Goal: Task Accomplishment & Management: Manage account settings

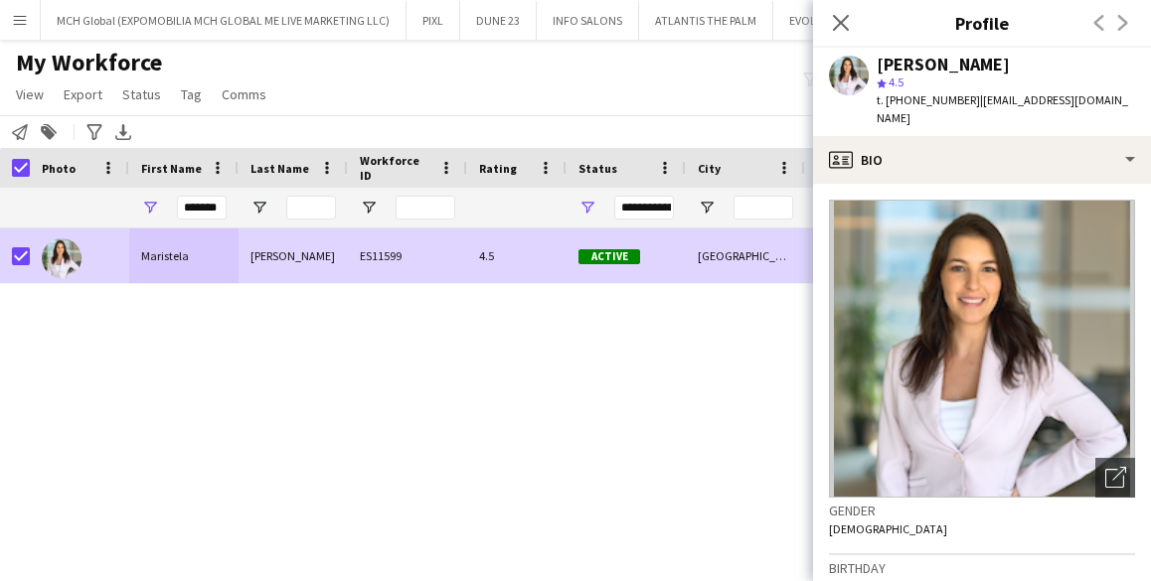
scroll to position [756, 0]
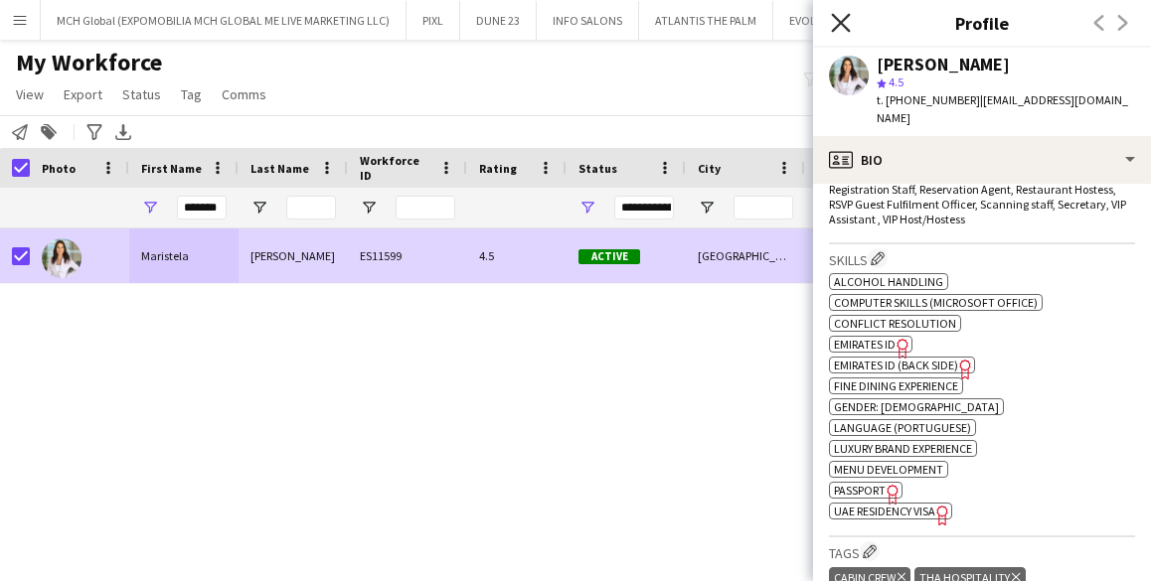
click at [842, 28] on icon "Close pop-in" at bounding box center [840, 22] width 19 height 19
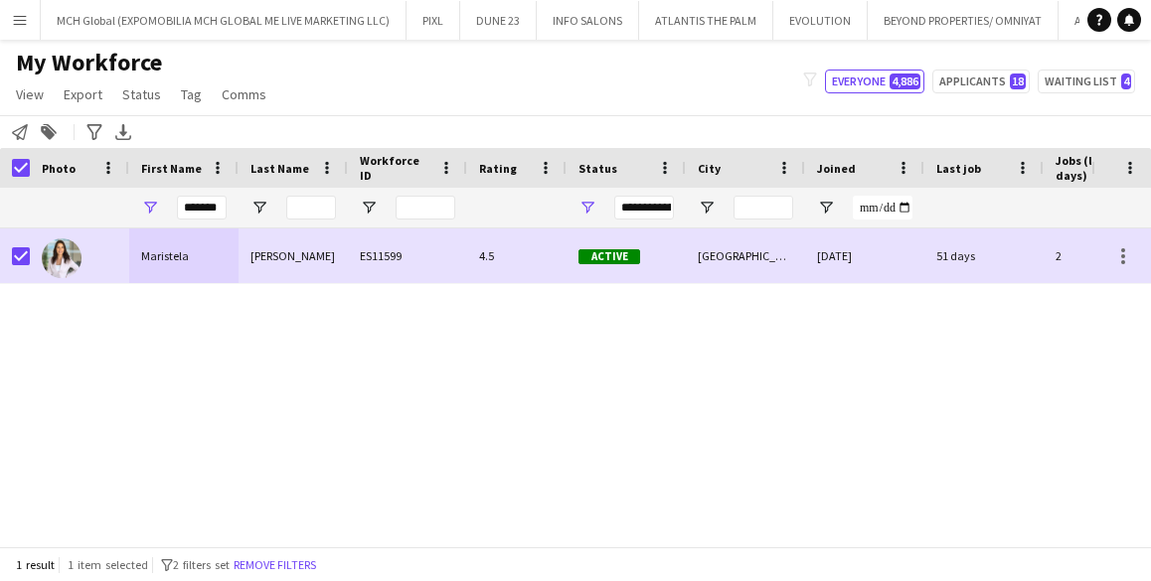
click at [20, 19] on app-icon "Menu" at bounding box center [20, 20] width 16 height 16
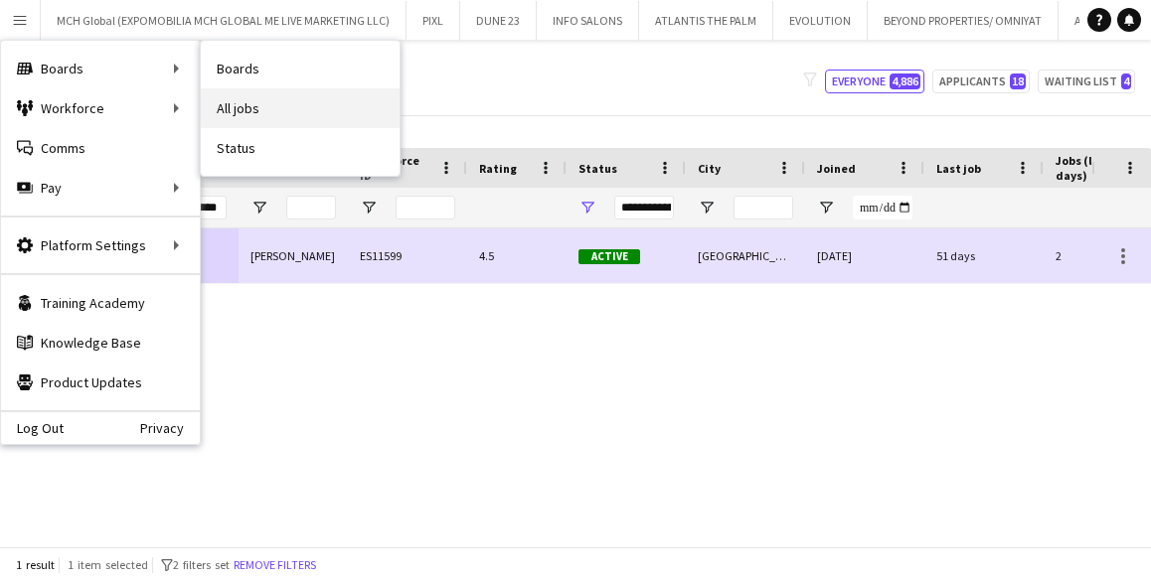
click at [259, 96] on link "All jobs" at bounding box center [300, 108] width 199 height 40
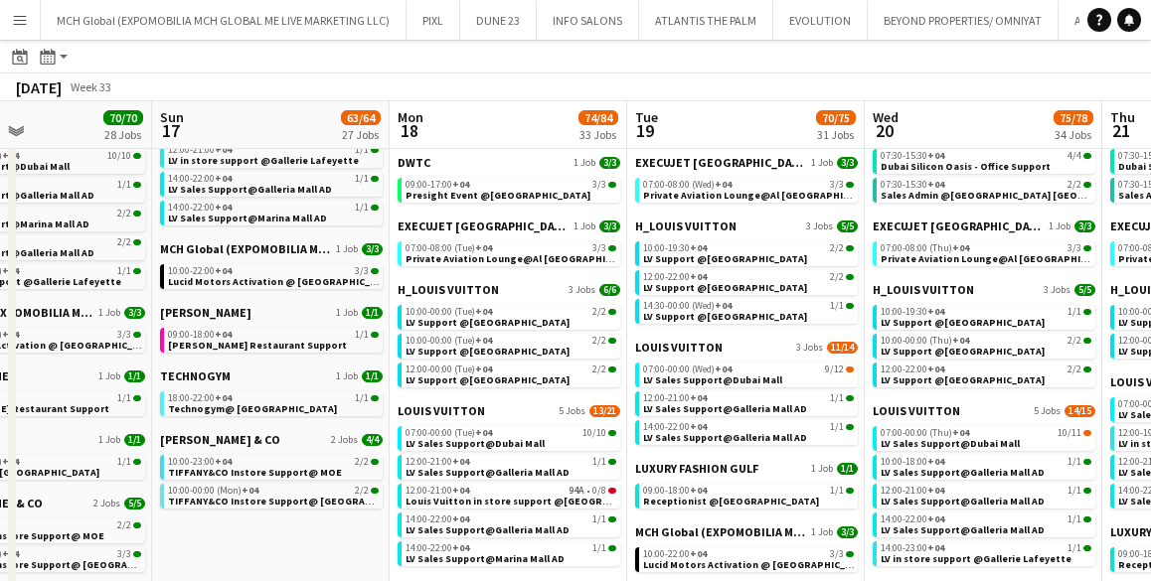
scroll to position [0, 815]
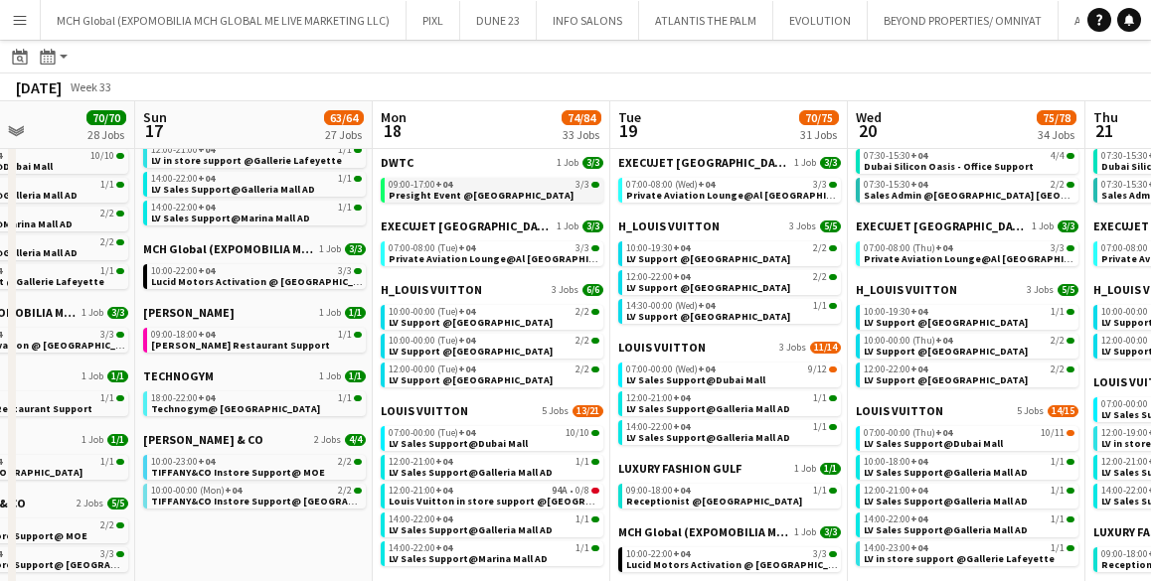
click at [434, 189] on span "Presight Event @[GEOGRAPHIC_DATA]" at bounding box center [481, 195] width 185 height 13
click at [0, 0] on div "Menu Boards Boards Boards All jobs Status Workforce Workforce My Workforce Recr…" at bounding box center [575, 187] width 1151 height 2073
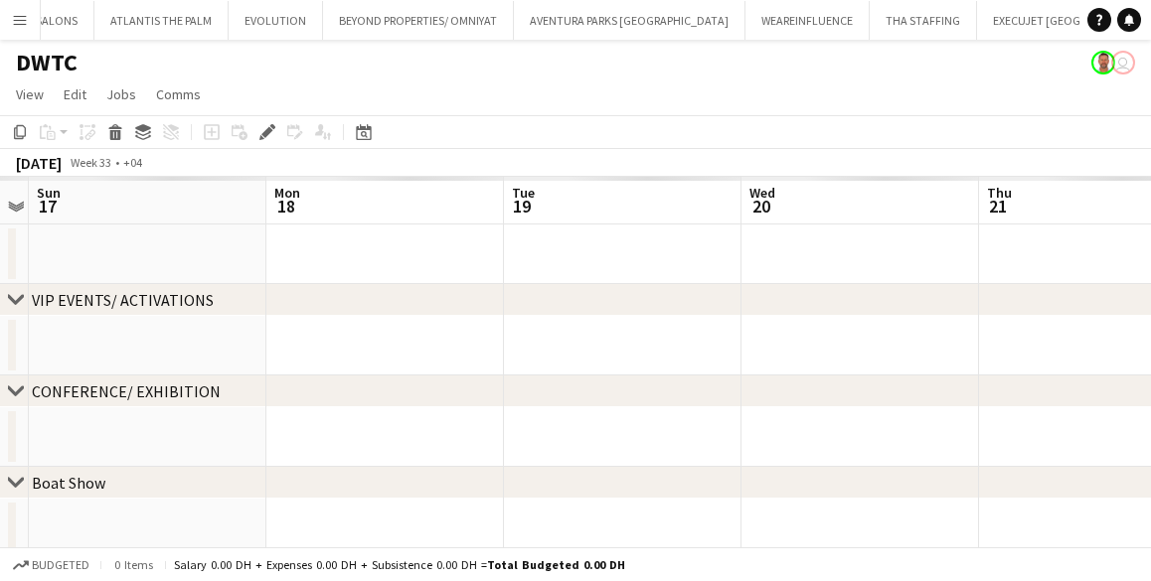
scroll to position [0, 585]
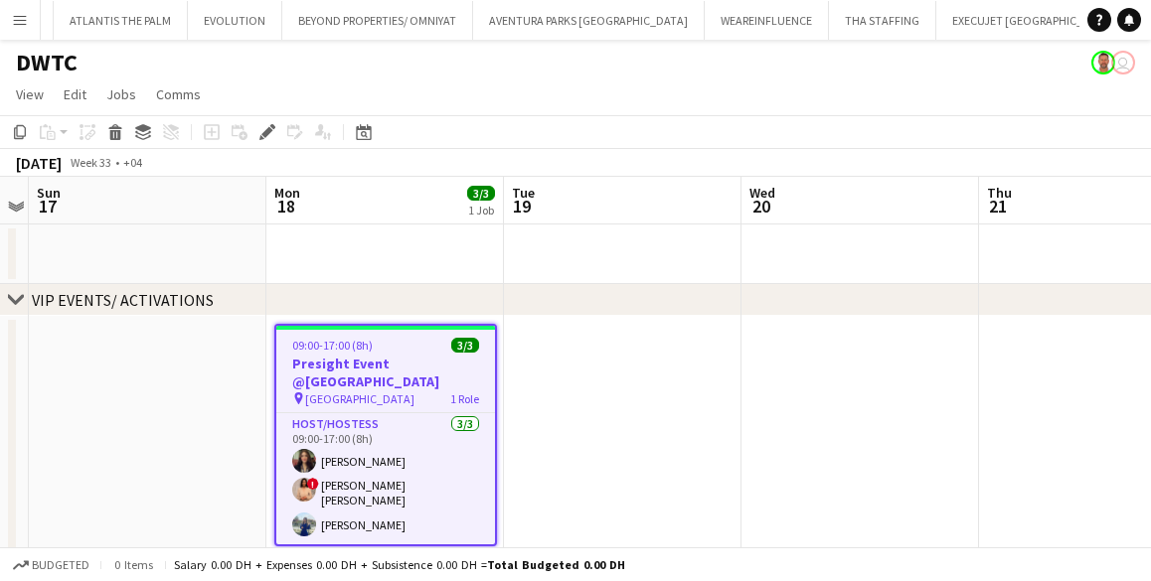
click at [354, 330] on app-job-card "09:00-17:00 (8h) 3/3 Presight Event @[GEOGRAPHIC_DATA] pin Abu Dhabi 1 Role Hos…" at bounding box center [385, 435] width 223 height 223
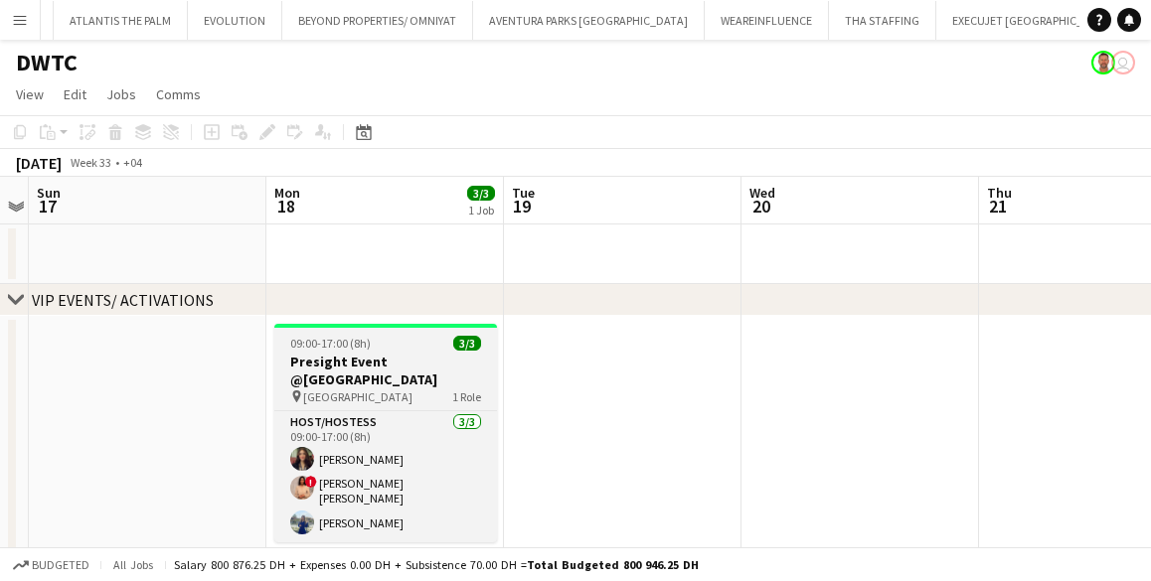
click at [354, 330] on app-job-card "09:00-17:00 (8h) 3/3 Presight Event @[GEOGRAPHIC_DATA] pin Abu Dhabi 1 Role Hos…" at bounding box center [385, 433] width 223 height 219
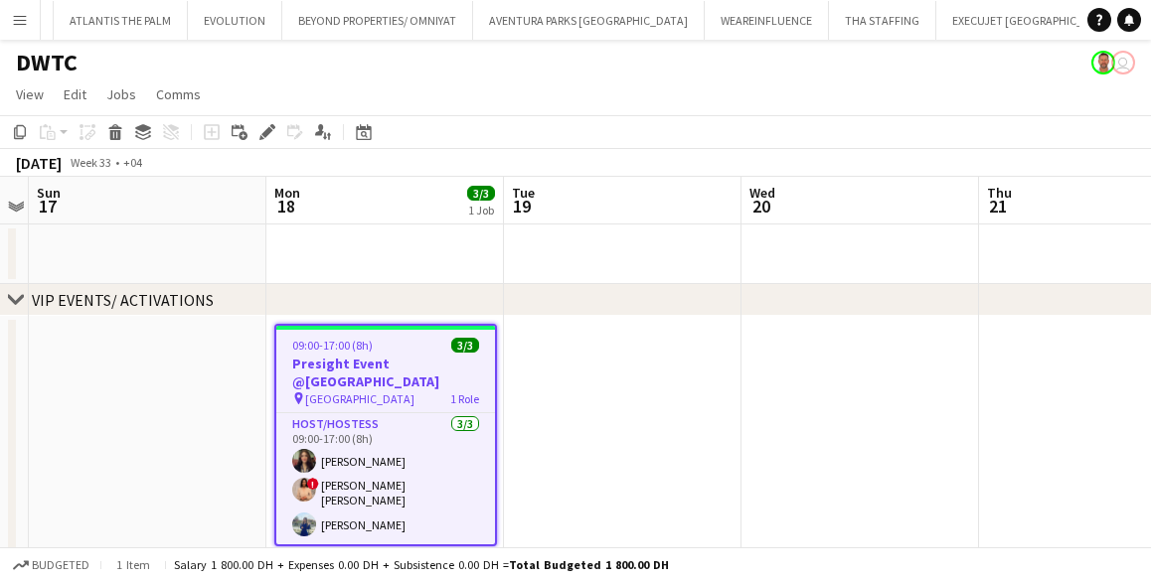
click at [353, 328] on div at bounding box center [385, 328] width 219 height 4
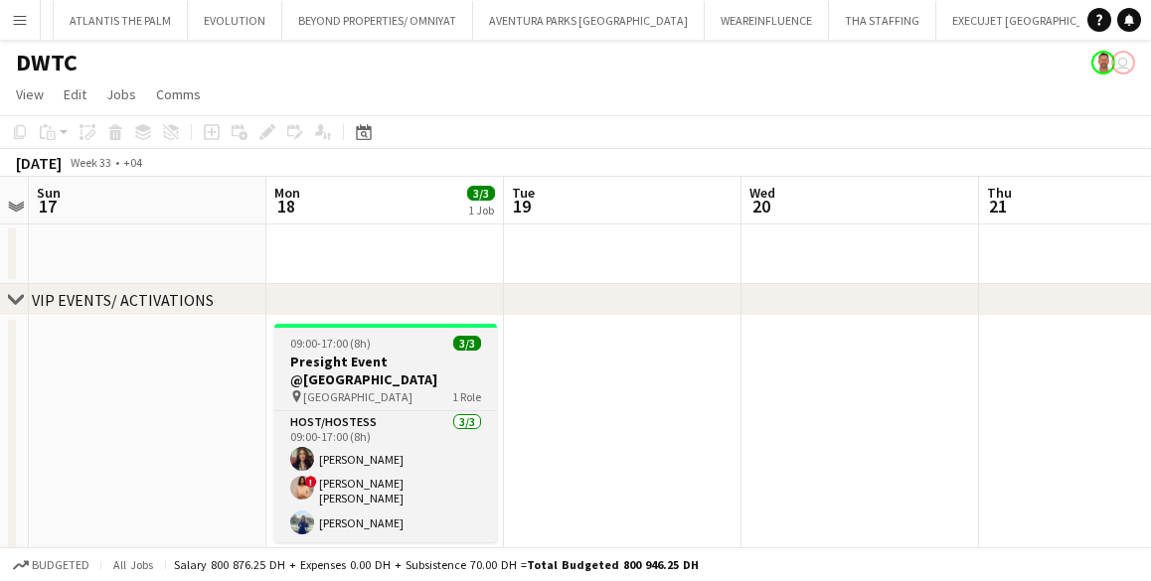
click at [353, 328] on app-job-card "09:00-17:00 (8h) 3/3 Presight Event @[GEOGRAPHIC_DATA] pin Abu Dhabi 1 Role Hos…" at bounding box center [385, 433] width 223 height 219
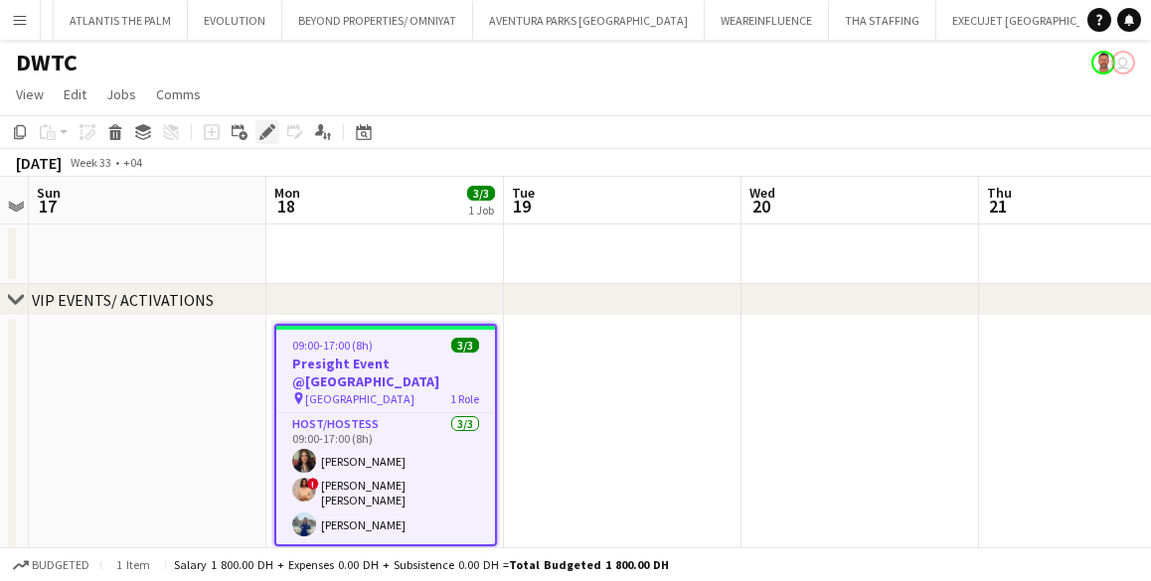
click at [260, 137] on icon at bounding box center [261, 137] width 5 height 5
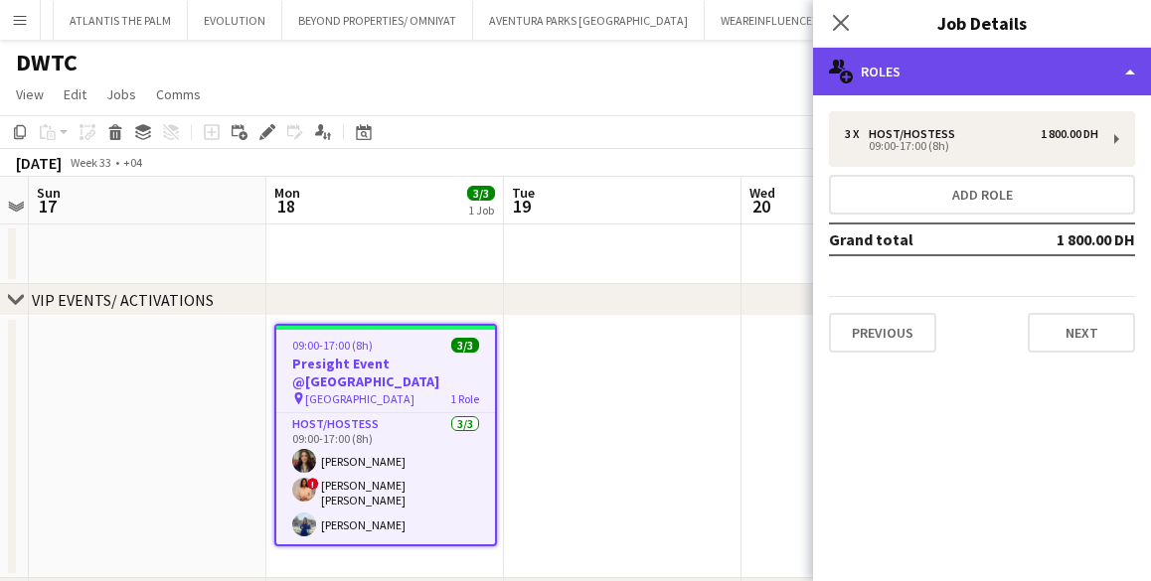
click at [886, 76] on div "multiple-users-add Roles" at bounding box center [982, 72] width 338 height 48
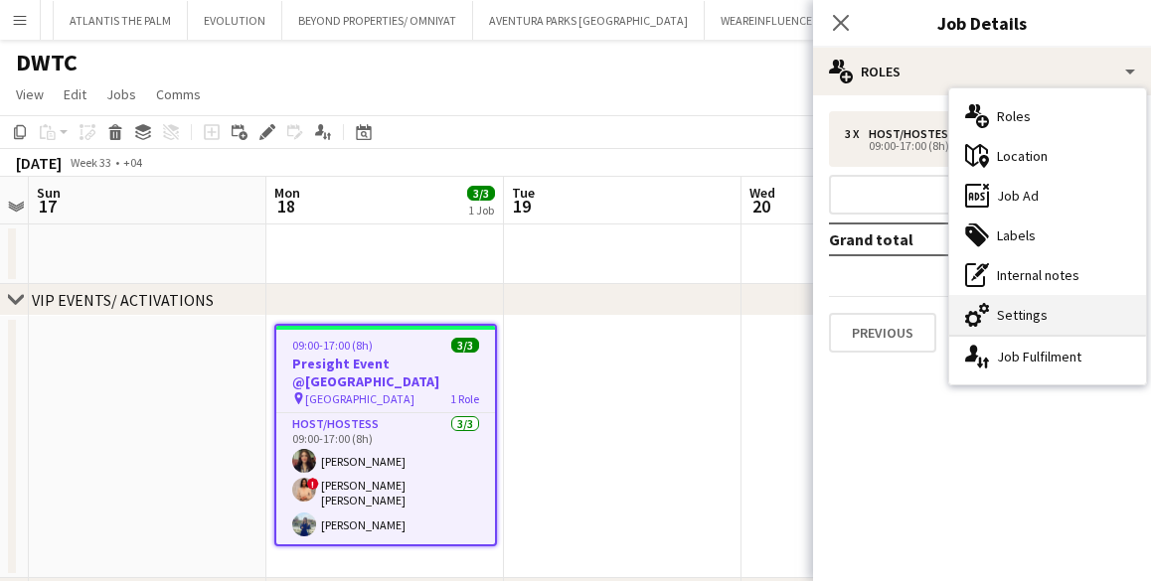
click at [1029, 317] on div "cog-double-3 Settings" at bounding box center [1047, 315] width 197 height 40
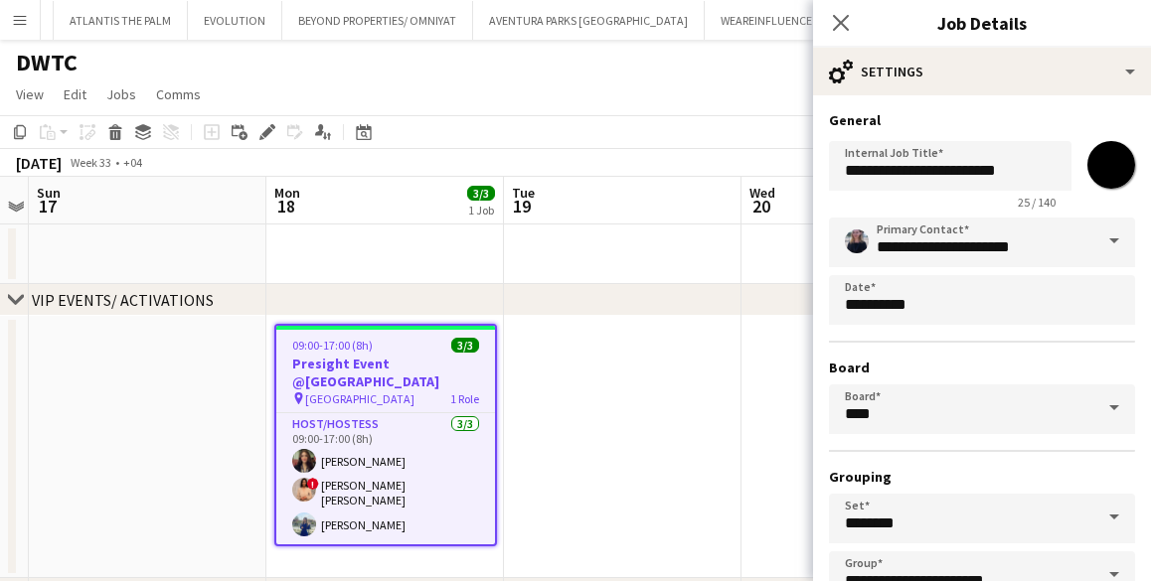
click at [1114, 235] on span at bounding box center [1114, 242] width 42 height 48
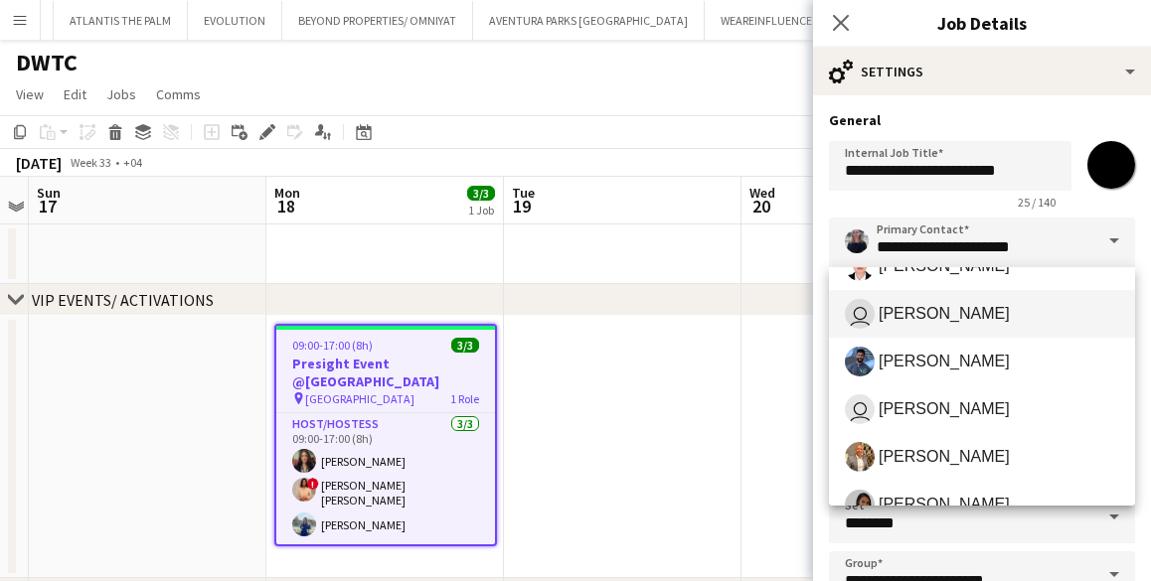
scroll to position [132, 0]
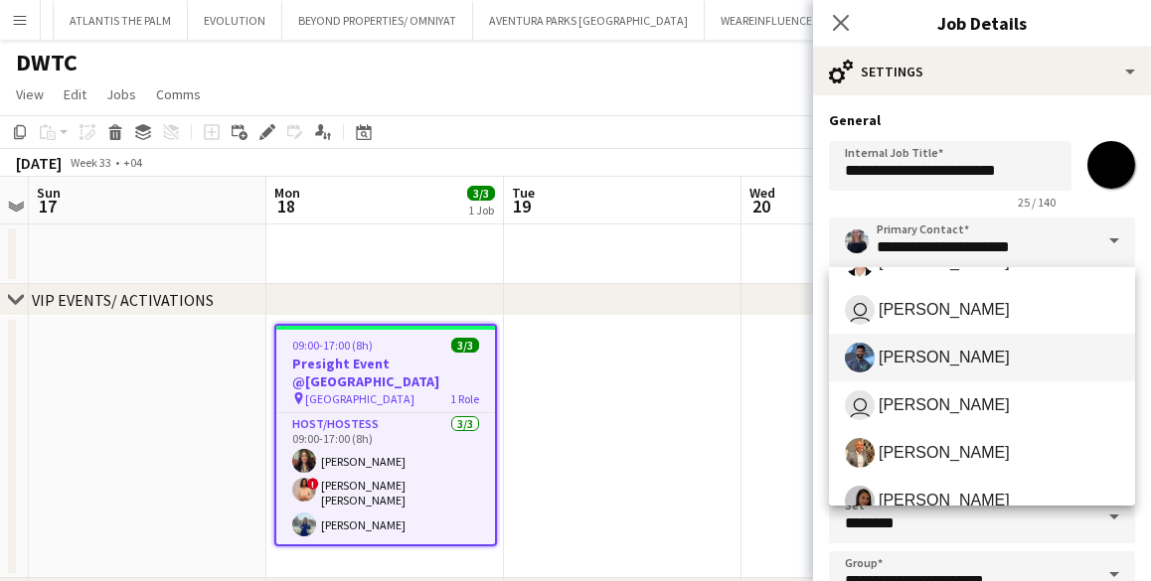
click at [911, 337] on mat-option "[PERSON_NAME]" at bounding box center [982, 358] width 306 height 48
type input "**********"
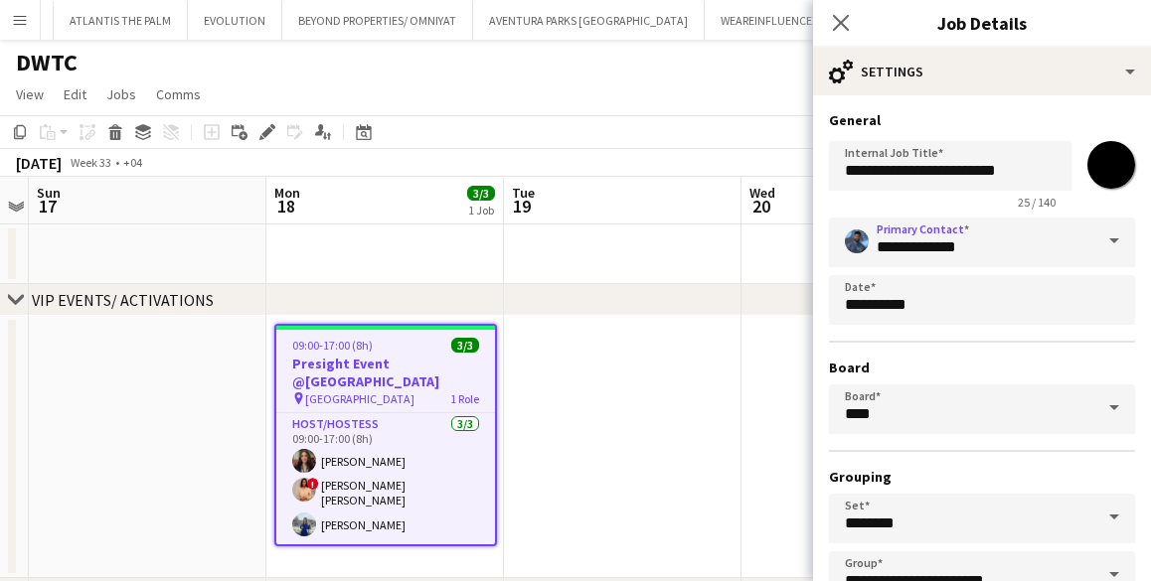
click at [1107, 168] on input "*******" at bounding box center [1111, 165] width 72 height 72
type input "*******"
click at [900, 16] on h3 "Job Details" at bounding box center [982, 23] width 338 height 26
click at [741, 255] on app-date-cell at bounding box center [860, 255] width 238 height 60
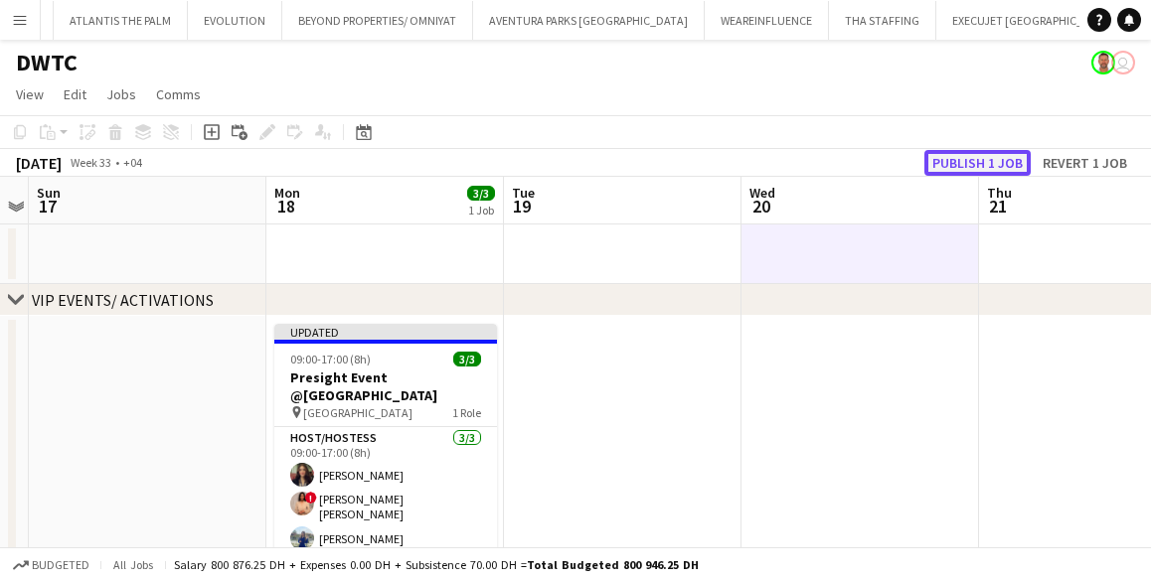
click at [972, 162] on button "Publish 1 job" at bounding box center [977, 163] width 106 height 26
